Goal: Information Seeking & Learning: Learn about a topic

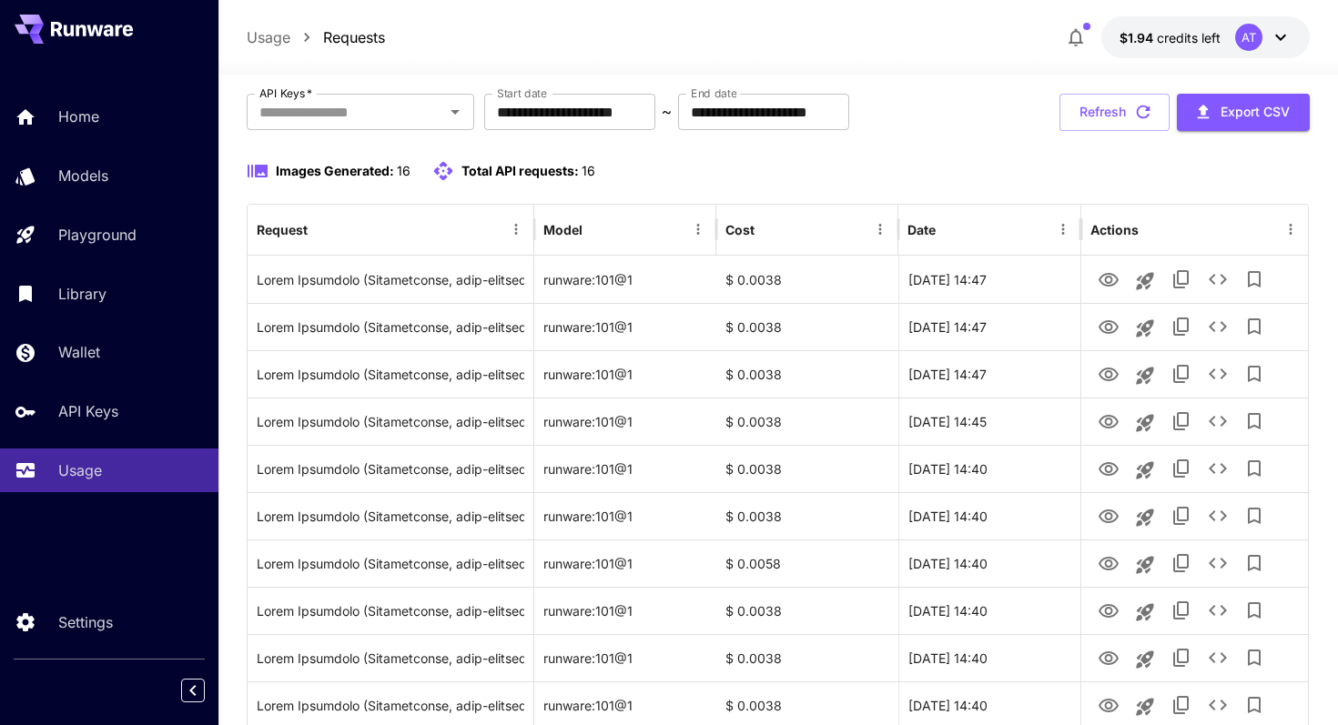
scroll to position [105, 0]
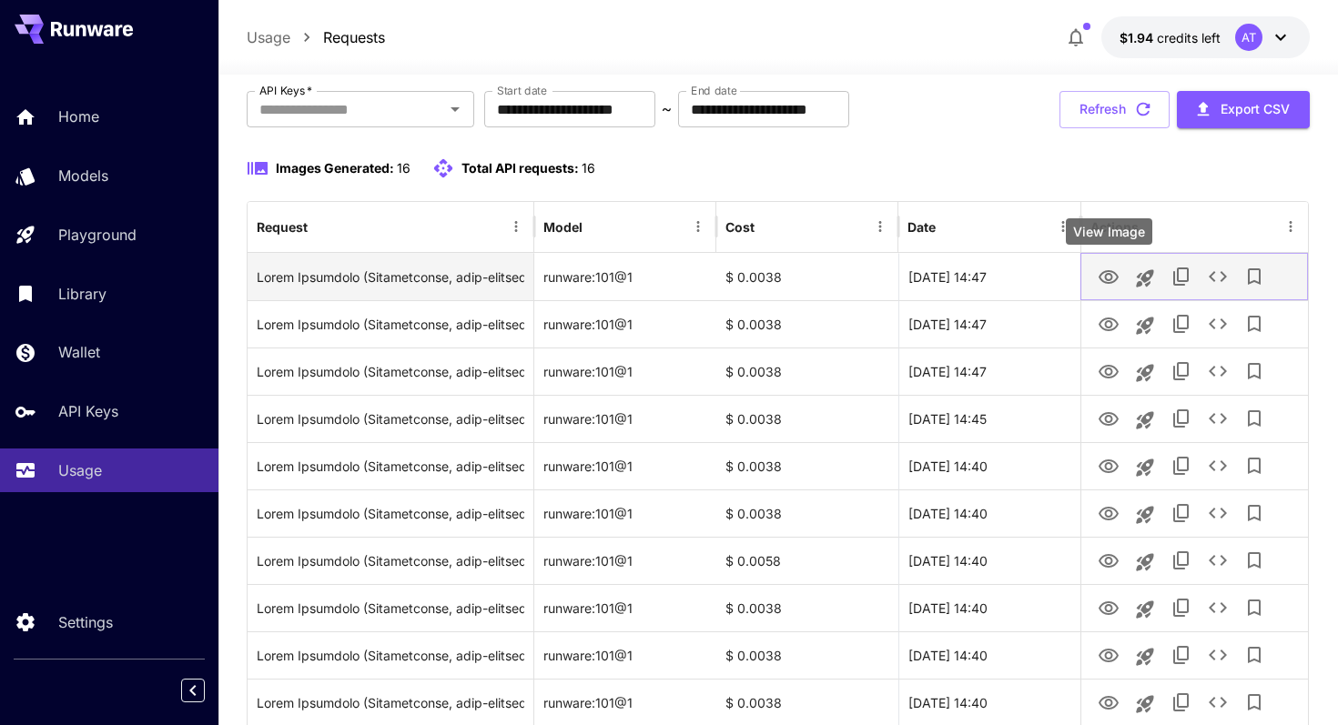
click at [1109, 285] on icon "View Image" at bounding box center [1109, 278] width 22 height 22
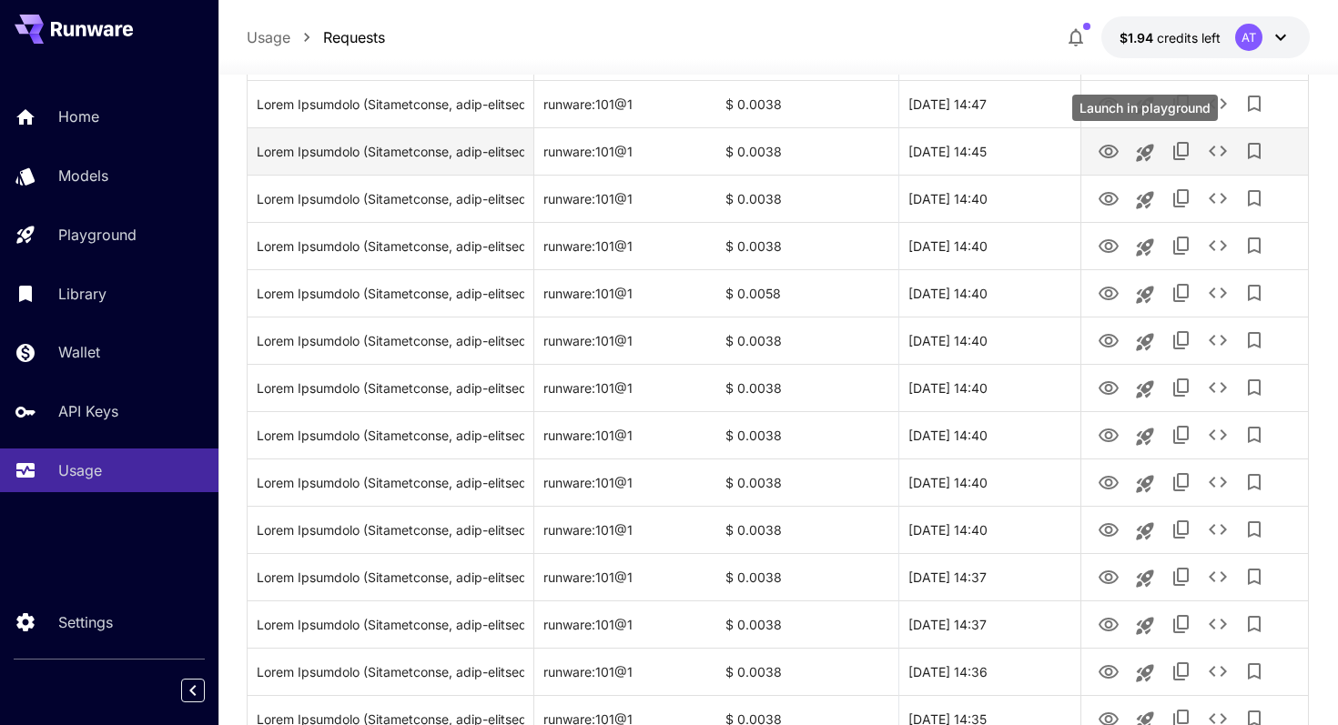
scroll to position [492, 0]
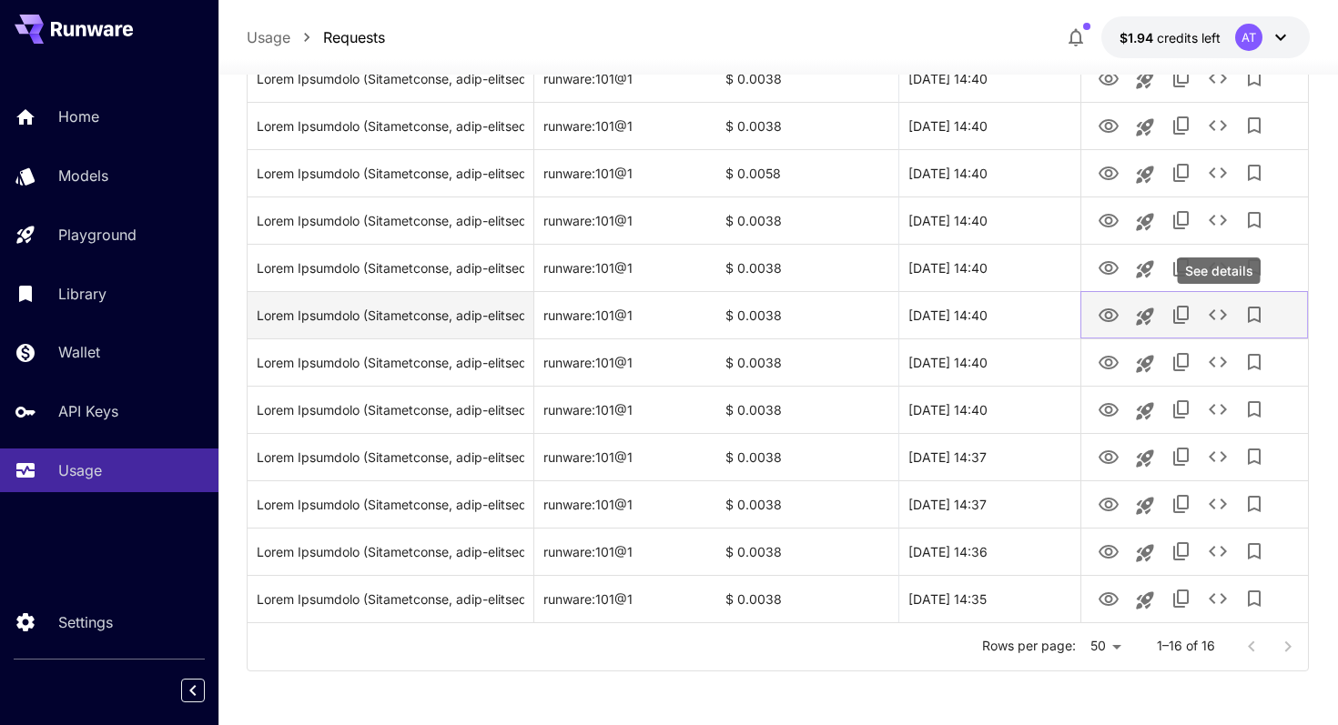
click at [1210, 318] on icon "See details" at bounding box center [1218, 315] width 22 height 22
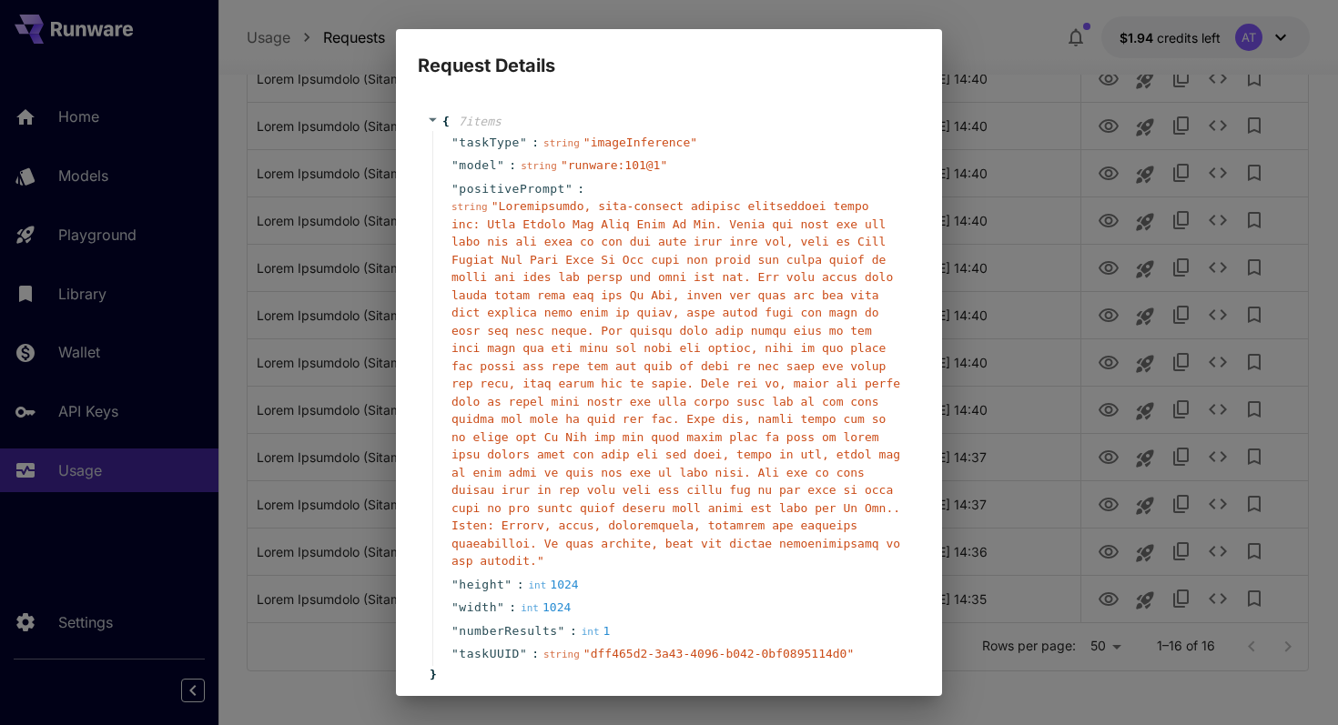
click at [492, 278] on span "" "" at bounding box center [675, 383] width 449 height 369
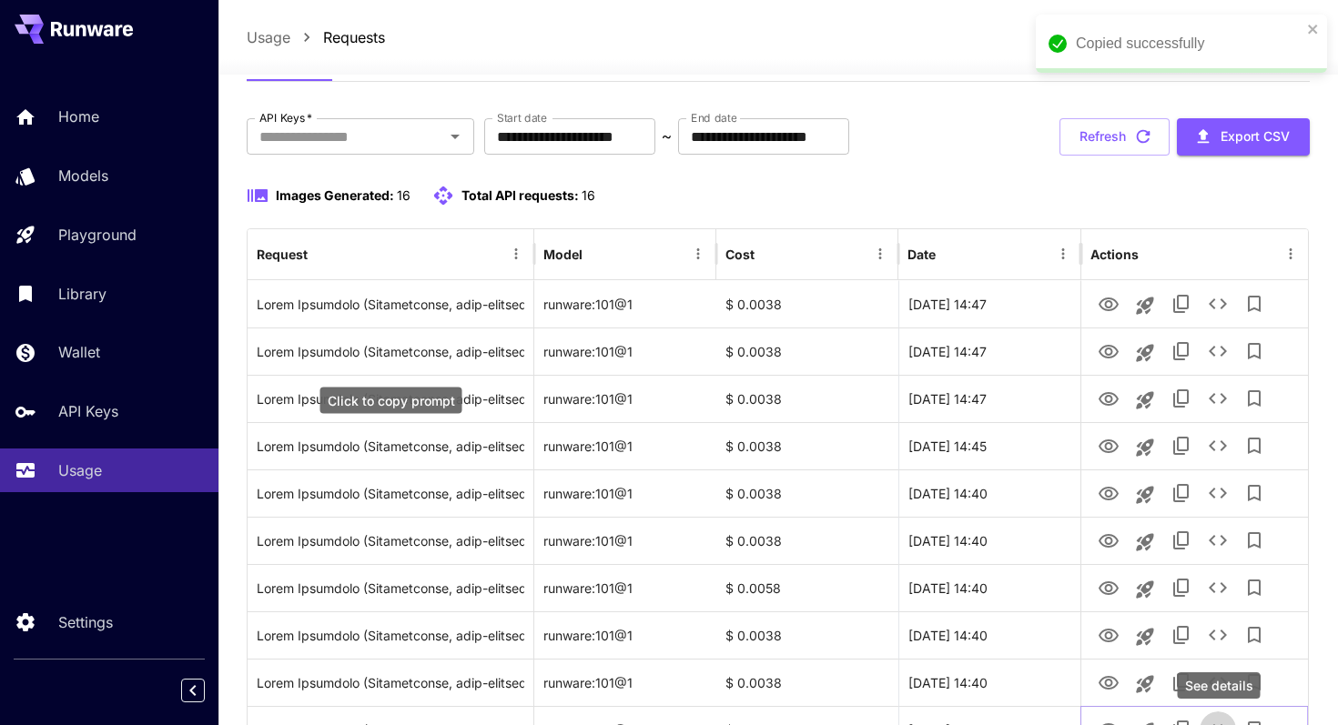
scroll to position [0, 0]
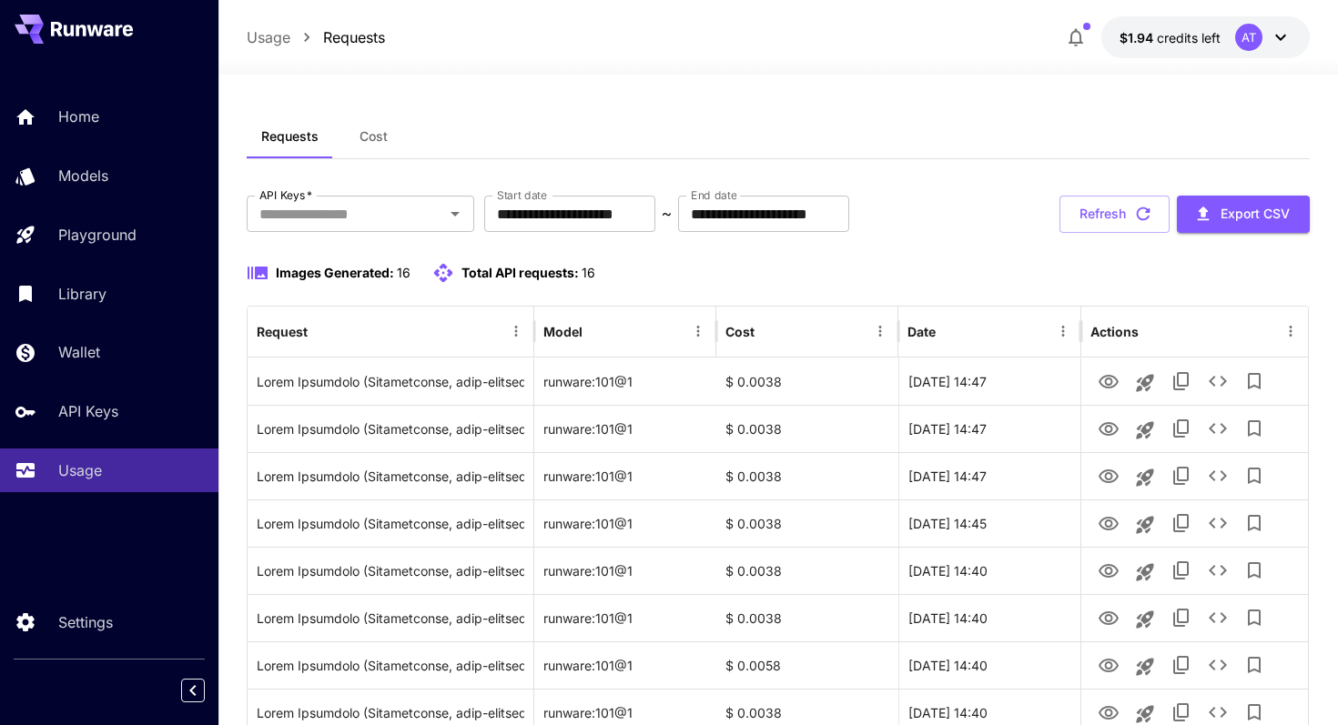
click at [370, 142] on span "Cost" at bounding box center [373, 136] width 28 height 16
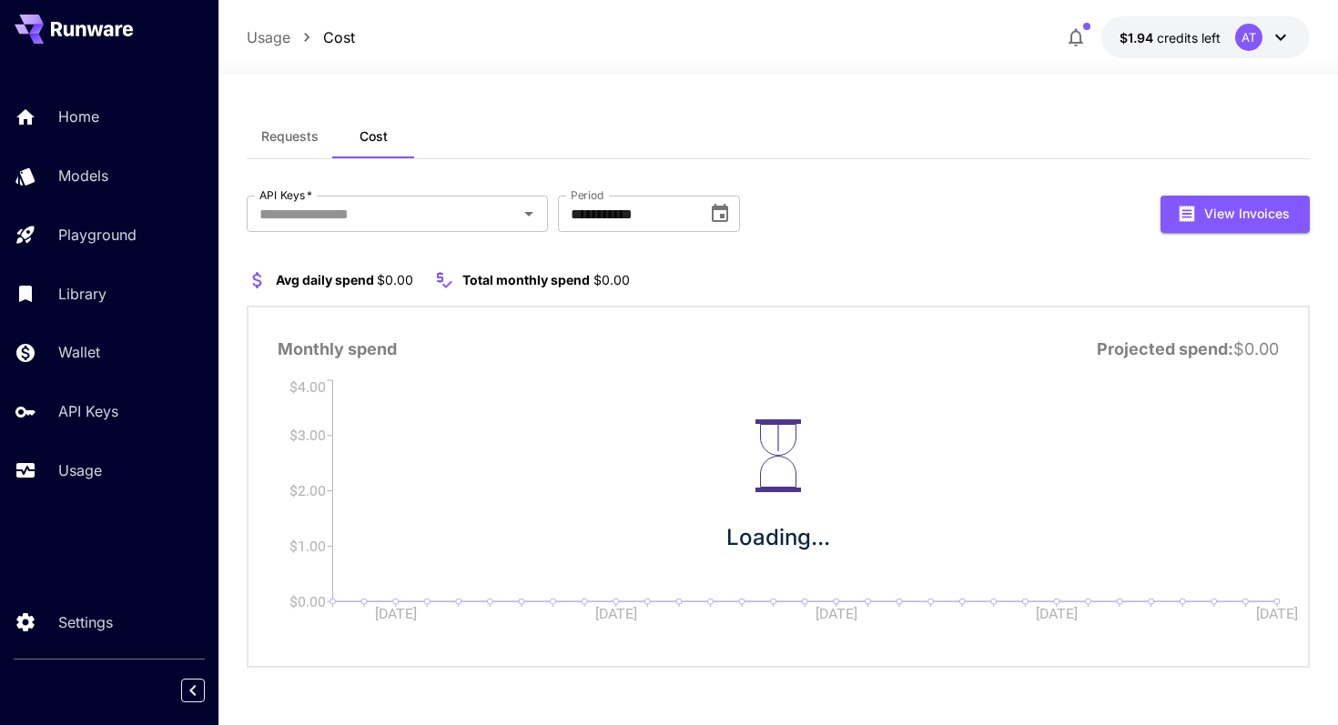
click at [294, 147] on button "Requests" at bounding box center [290, 137] width 86 height 44
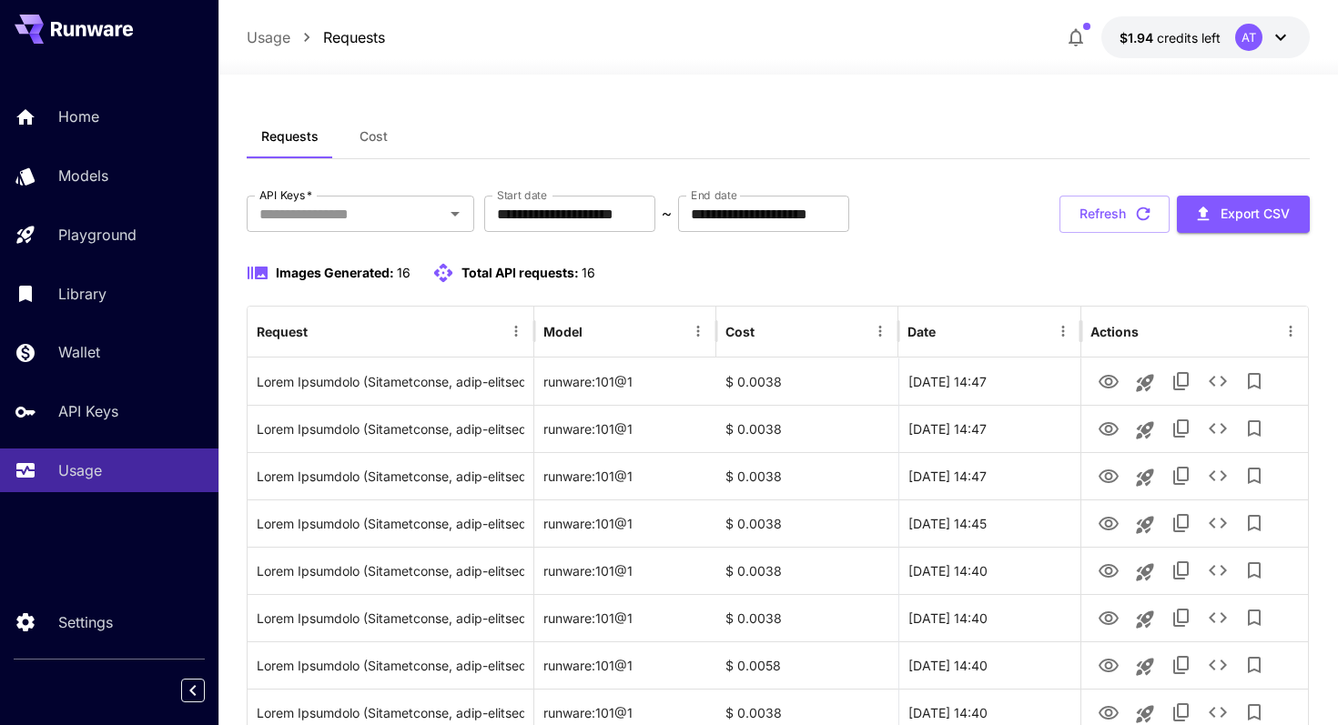
click at [1281, 39] on icon at bounding box center [1280, 38] width 11 height 6
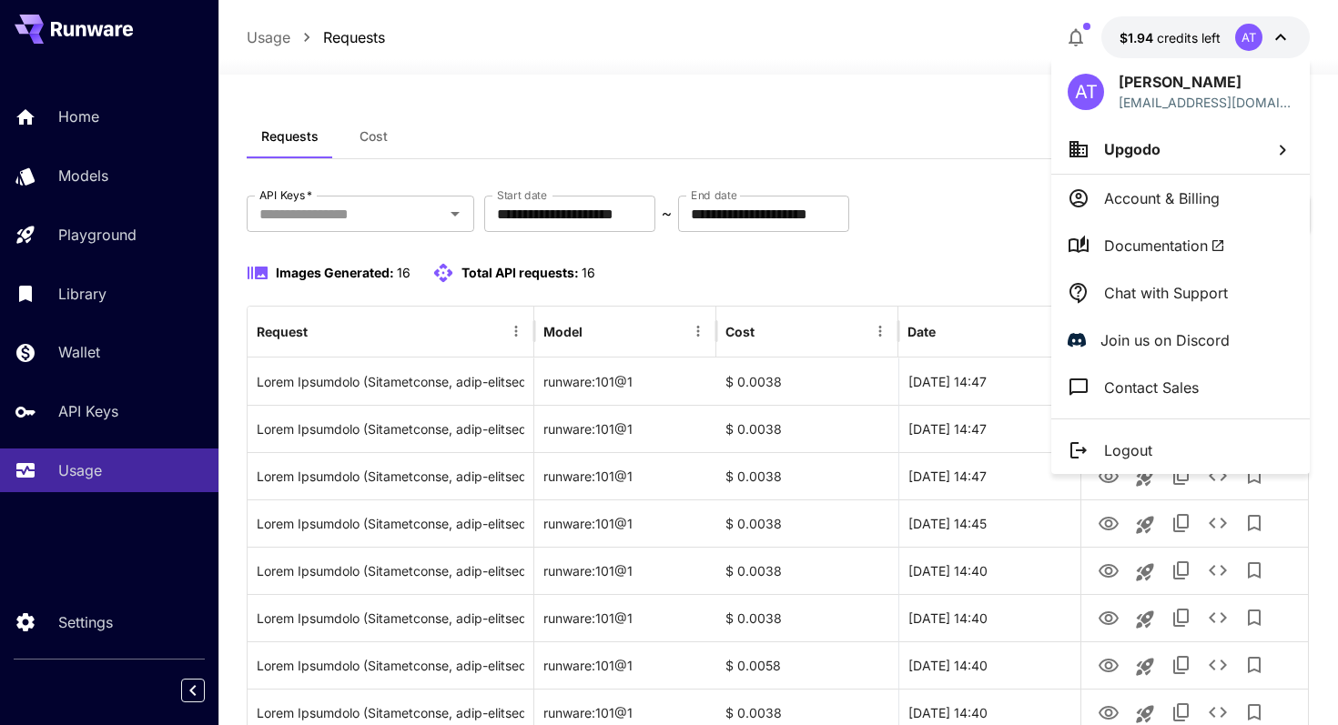
click at [1017, 192] on div at bounding box center [669, 362] width 1338 height 725
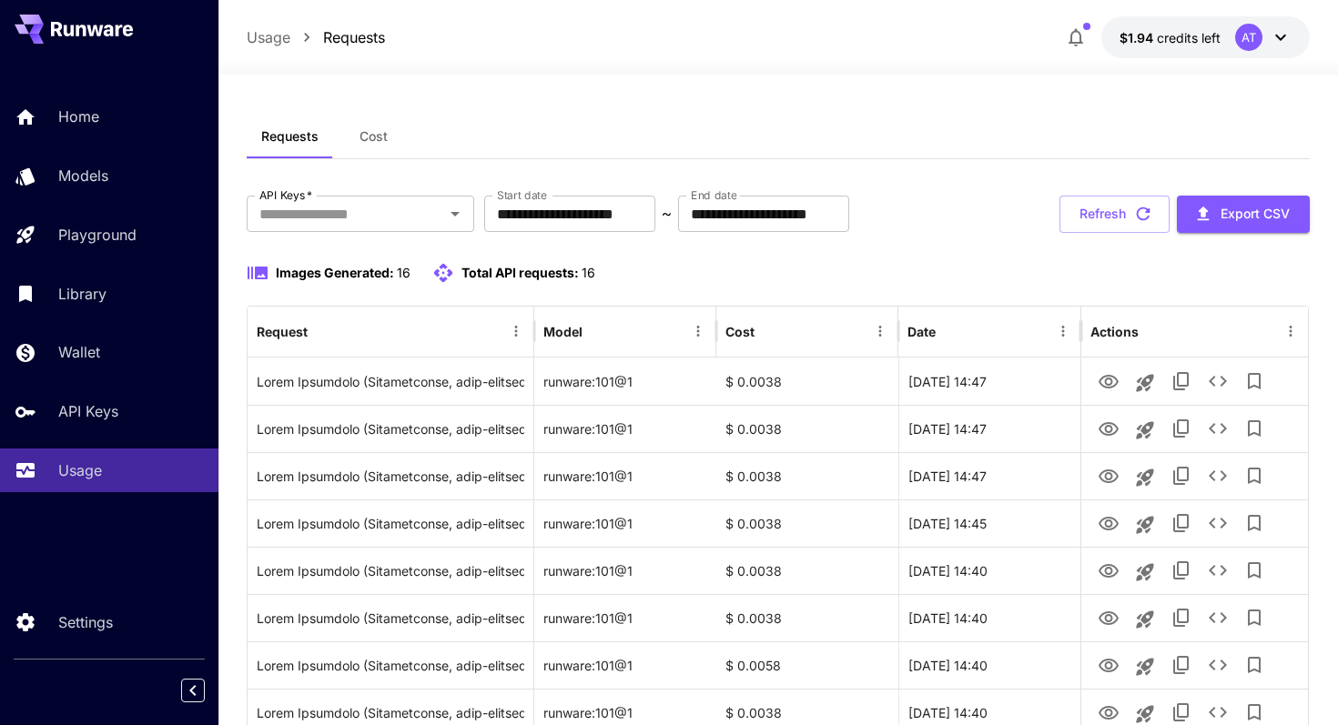
click at [1005, 243] on div "**********" at bounding box center [779, 680] width 1064 height 968
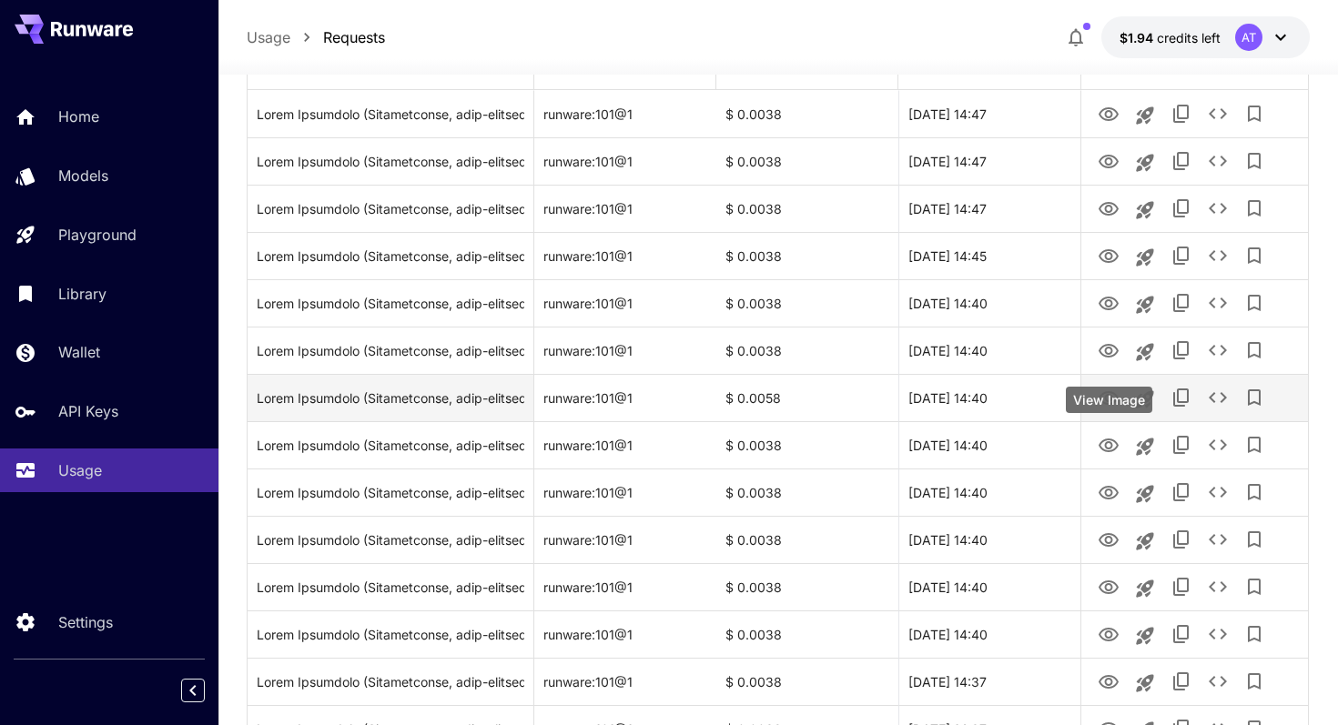
scroll to position [289, 0]
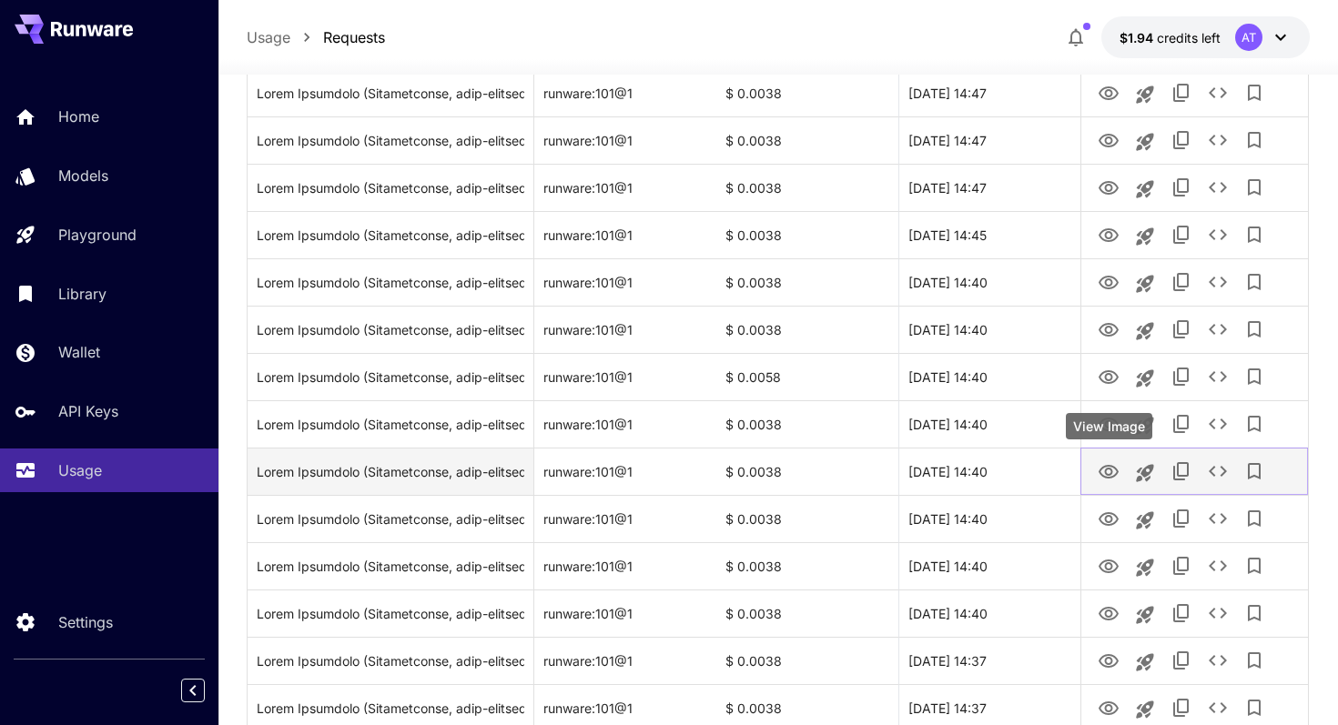
click at [1111, 475] on icon "View Image" at bounding box center [1109, 472] width 22 height 22
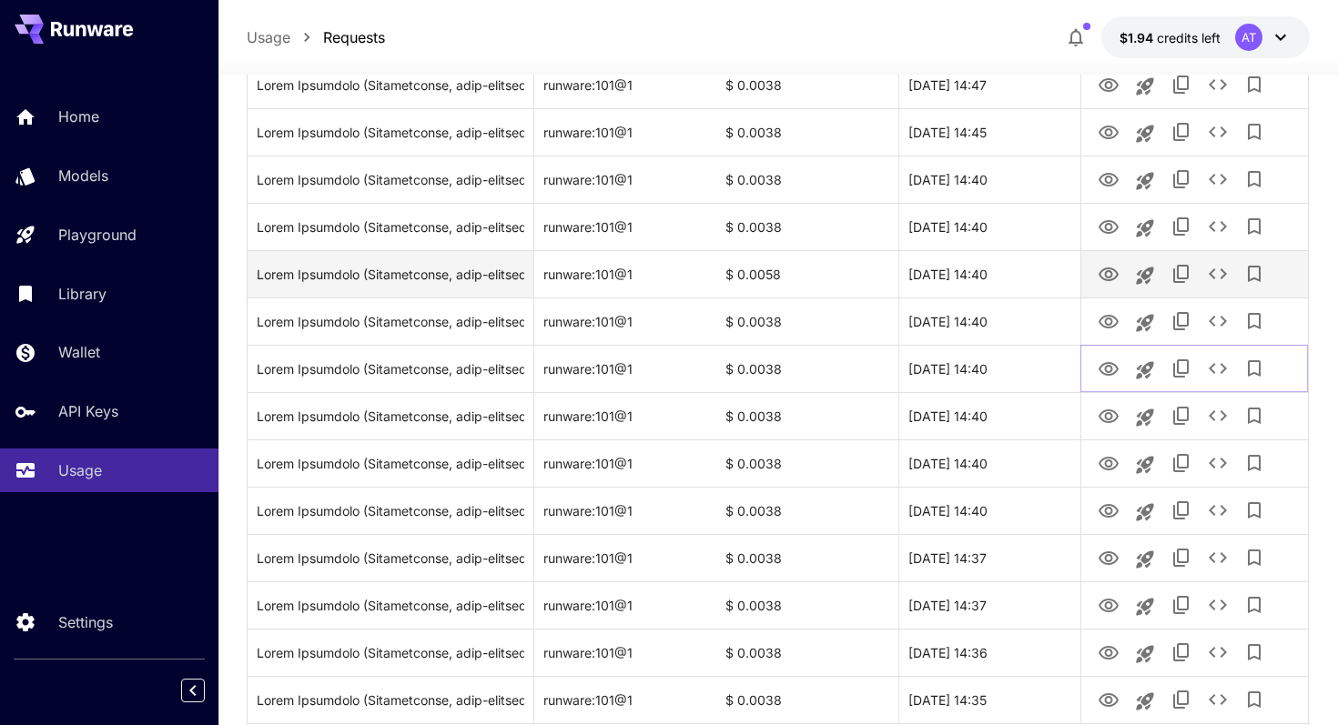
scroll to position [492, 0]
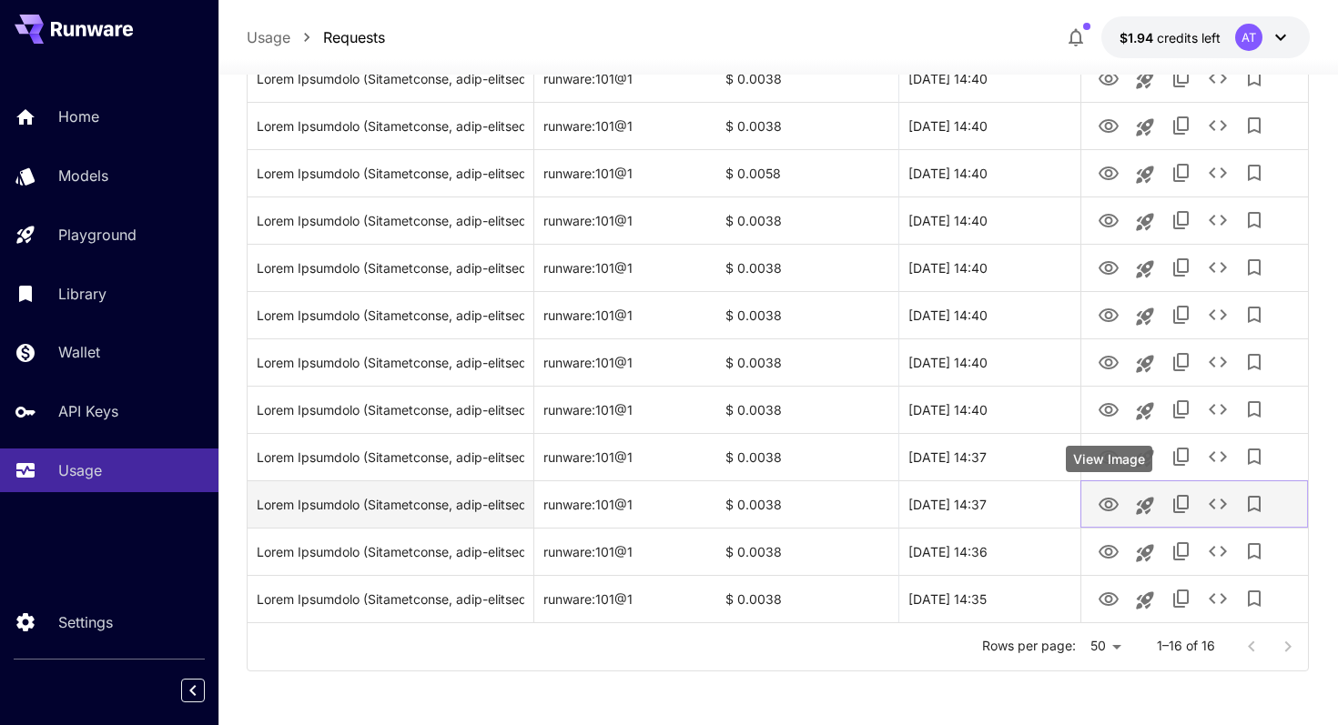
click at [1104, 495] on icon "View Image" at bounding box center [1109, 505] width 22 height 22
